Goal: Task Accomplishment & Management: Use online tool/utility

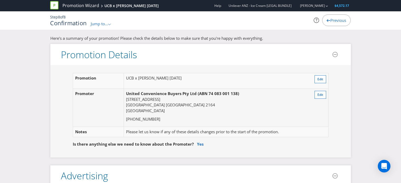
scroll to position [1863, 0]
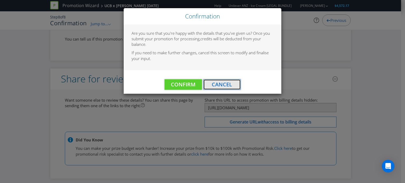
click at [217, 84] on span "Cancel" at bounding box center [222, 84] width 20 height 7
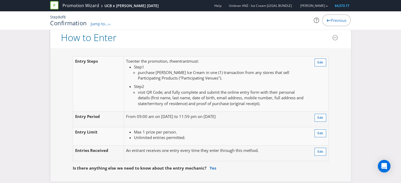
scroll to position [395, 0]
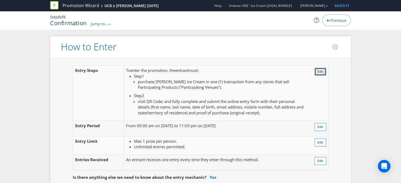
click at [320, 68] on button "Edit" at bounding box center [320, 72] width 12 height 8
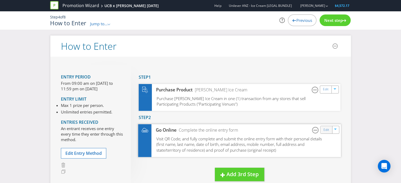
click at [324, 132] on div "Edit" at bounding box center [326, 129] width 12 height 7
click at [326, 127] on link "Edit" at bounding box center [326, 130] width 6 height 6
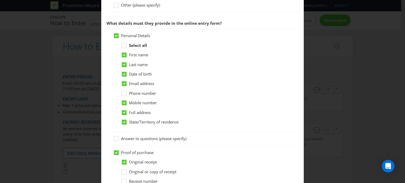
scroll to position [336, 0]
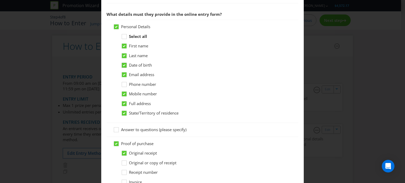
click at [127, 63] on icon at bounding box center [125, 66] width 8 height 8
click at [0, 0] on input "Date of birth" at bounding box center [0, 0] width 0 height 0
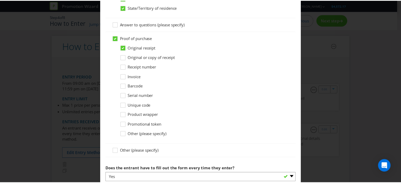
scroll to position [519, 0]
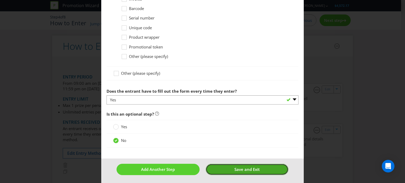
click at [237, 167] on span "Save and Exit" at bounding box center [246, 169] width 25 height 5
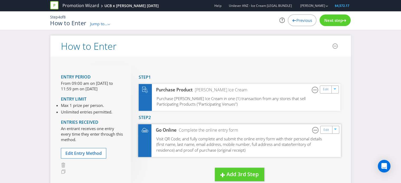
scroll to position [115, 0]
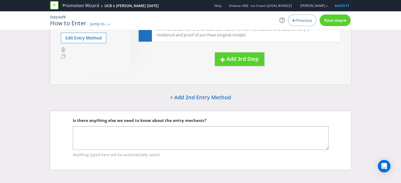
click at [338, 18] on span "Next step" at bounding box center [333, 20] width 18 height 5
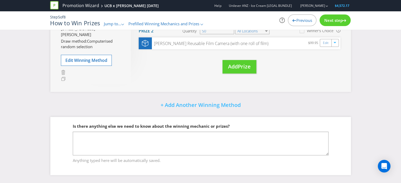
click at [338, 18] on span "Next step" at bounding box center [333, 20] width 18 height 5
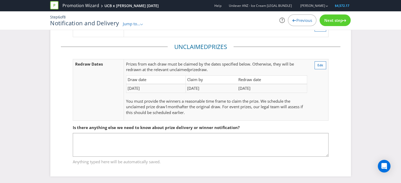
click at [338, 18] on span "Next step" at bounding box center [333, 20] width 18 height 5
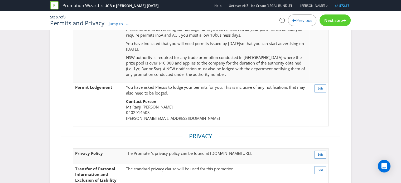
scroll to position [181, 0]
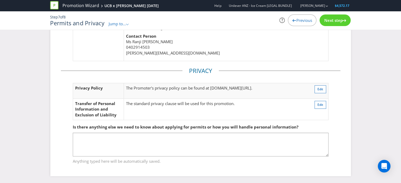
click at [345, 18] on div at bounding box center [344, 20] width 4 height 4
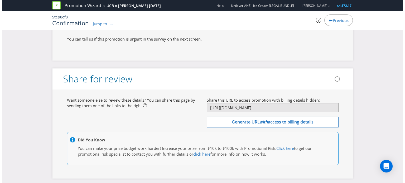
scroll to position [1863, 0]
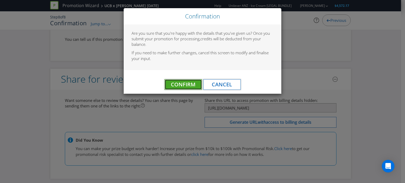
click at [174, 85] on span "Confirm" at bounding box center [183, 84] width 24 height 7
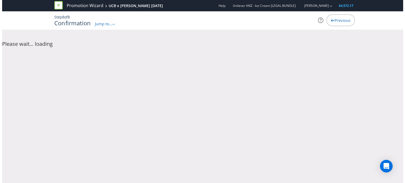
scroll to position [0, 0]
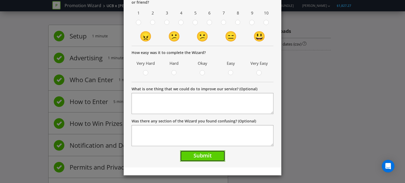
click at [209, 158] on span "Submit" at bounding box center [202, 155] width 18 height 7
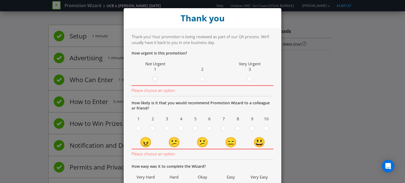
click at [154, 78] on div at bounding box center [155, 77] width 3 height 3
click at [0, 0] on input "radio" at bounding box center [0, 0] width 0 height 0
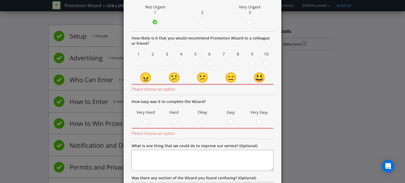
scroll to position [67, 0]
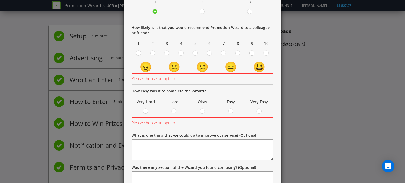
click at [250, 54] on circle at bounding box center [251, 53] width 5 height 5
click at [0, 0] on input "radio" at bounding box center [0, 0] width 0 height 0
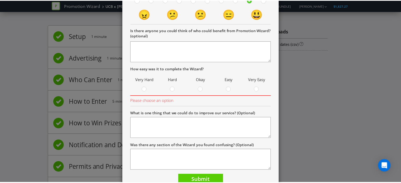
scroll to position [122, 0]
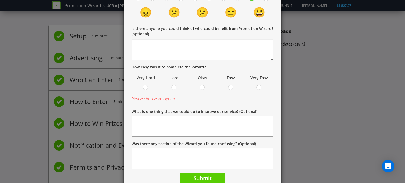
click at [258, 86] on circle at bounding box center [258, 87] width 5 height 5
click at [0, 0] on input "radio" at bounding box center [0, 0] width 0 height 0
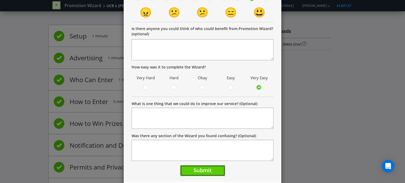
click at [211, 172] on button "Submit" at bounding box center [202, 170] width 45 height 11
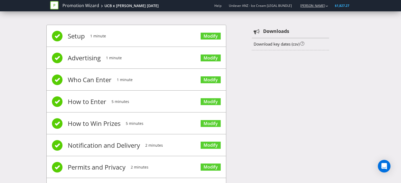
click at [326, 7] on icon "button" at bounding box center [326, 6] width 2 height 1
click at [258, 6] on span "Unilever ANZ - Ice Cream [LEGAL BUNDLE]" at bounding box center [259, 5] width 63 height 4
